Goal: Task Accomplishment & Management: Complete application form

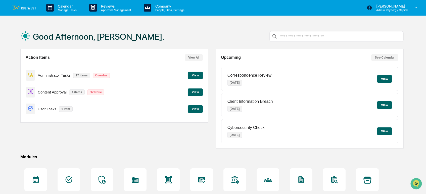
click at [193, 76] on button "View" at bounding box center [195, 76] width 15 height 8
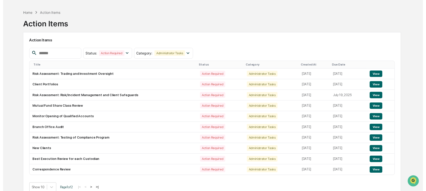
scroll to position [24, 0]
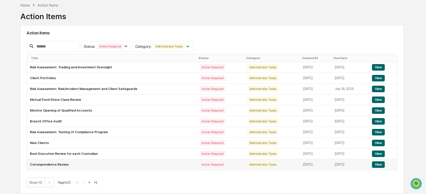
click at [378, 163] on button "View" at bounding box center [378, 164] width 13 height 7
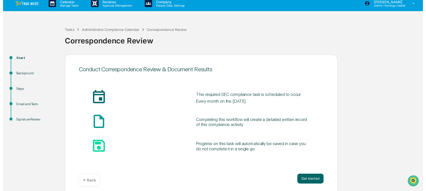
scroll to position [8, 0]
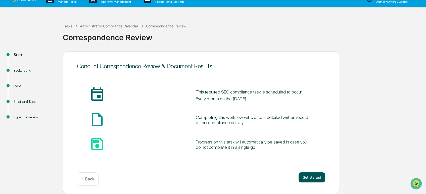
click at [312, 176] on button "Get started" at bounding box center [312, 178] width 27 height 10
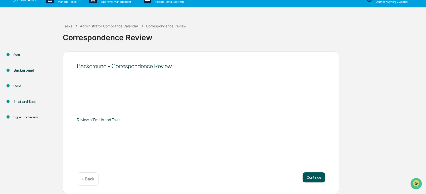
click at [312, 179] on button "Continue" at bounding box center [314, 178] width 23 height 10
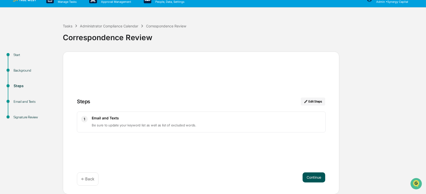
click at [315, 178] on button "Continue" at bounding box center [314, 178] width 23 height 10
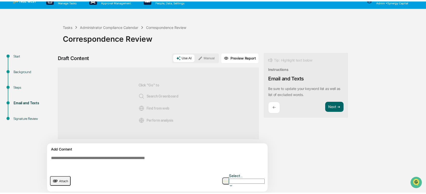
scroll to position [4, 0]
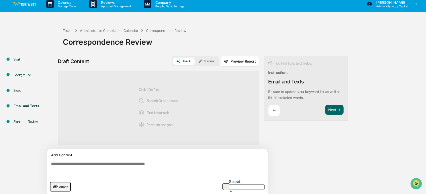
click at [212, 60] on button "Manual" at bounding box center [206, 62] width 23 height 8
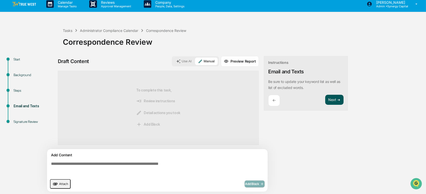
click at [330, 98] on button "Next ➔" at bounding box center [334, 100] width 18 height 10
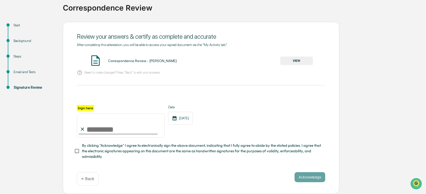
click at [91, 181] on p "← Back" at bounding box center [87, 179] width 13 height 5
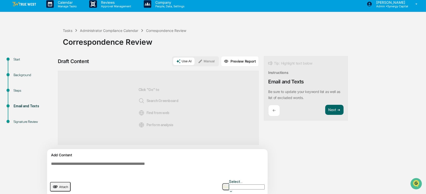
click at [158, 165] on textarea at bounding box center [158, 169] width 219 height 18
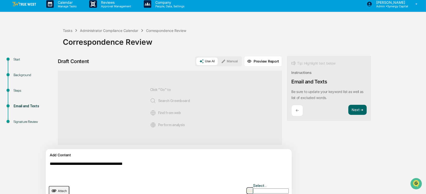
type textarea "**********"
click at [218, 59] on button "Manual" at bounding box center [229, 62] width 23 height 8
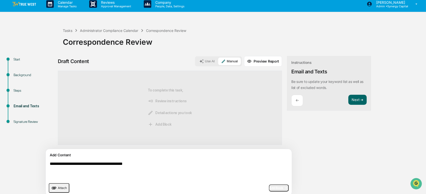
click at [269, 187] on span "Add Block" at bounding box center [278, 188] width 19 height 4
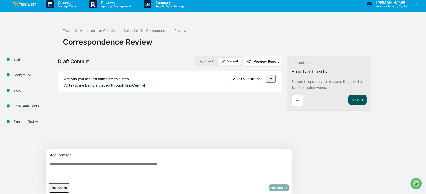
click at [349, 99] on button "Next ➔" at bounding box center [358, 100] width 18 height 10
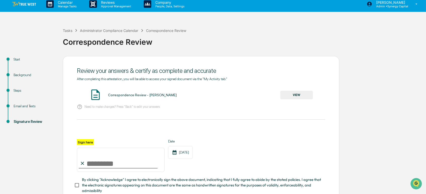
click at [290, 96] on button "VIEW" at bounding box center [296, 95] width 33 height 9
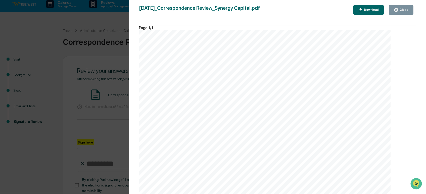
click at [402, 10] on div "Close" at bounding box center [404, 10] width 10 height 4
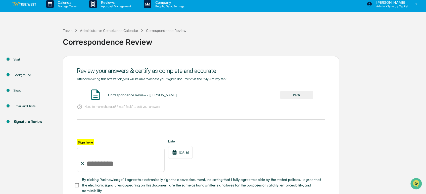
drag, startPoint x: 100, startPoint y: 165, endPoint x: 103, endPoint y: 166, distance: 2.8
click at [102, 166] on input "Sign here" at bounding box center [121, 160] width 88 height 24
type input "**********"
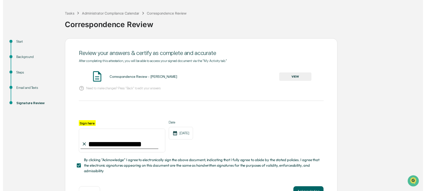
scroll to position [40, 0]
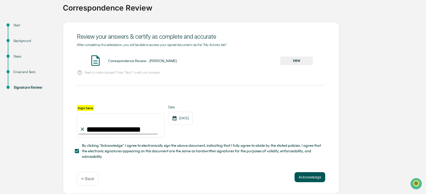
click at [310, 175] on button "Acknowledge" at bounding box center [310, 177] width 31 height 10
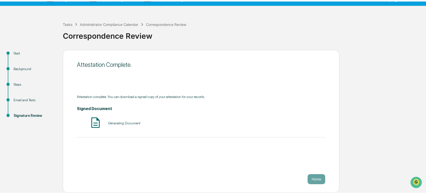
scroll to position [8, 0]
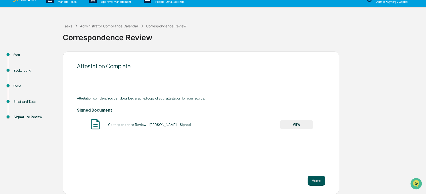
click at [314, 179] on button "Home" at bounding box center [317, 181] width 18 height 10
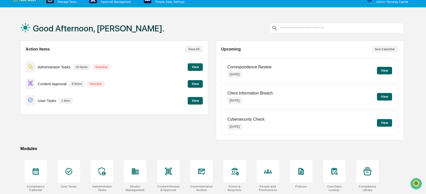
click at [195, 65] on button "View" at bounding box center [195, 67] width 15 height 8
